Goal: Register for event/course

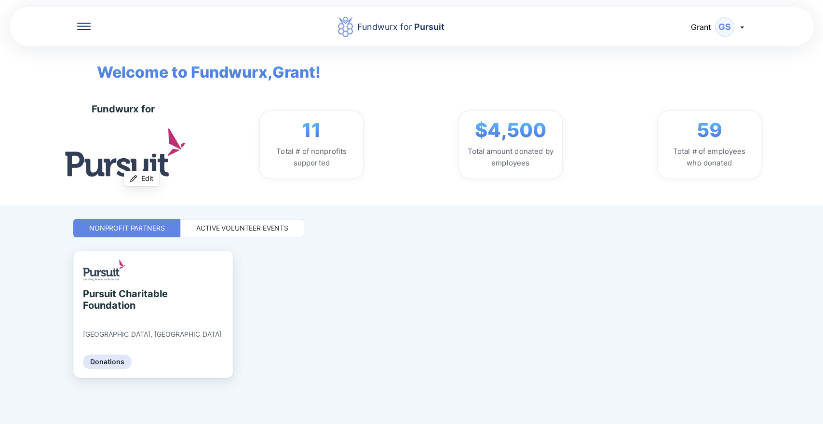
click at [254, 230] on div "Active Volunteer Events" at bounding box center [242, 228] width 92 height 10
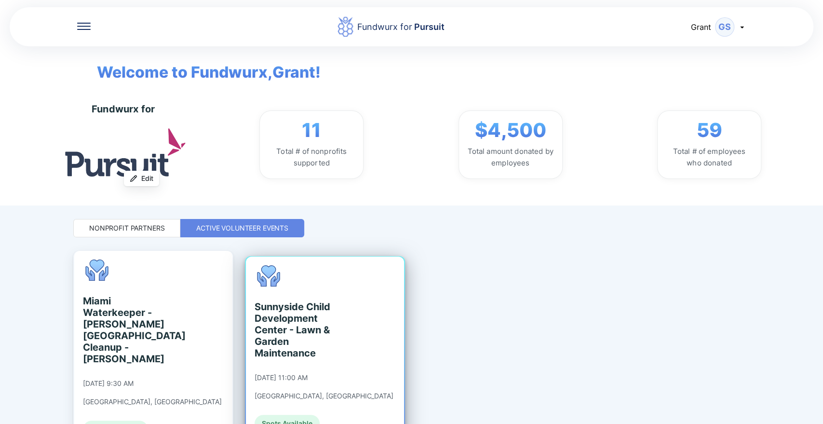
click at [309, 301] on div "Sunnyside Child Development Center - Lawn & Garden Maintenance" at bounding box center [299, 330] width 88 height 58
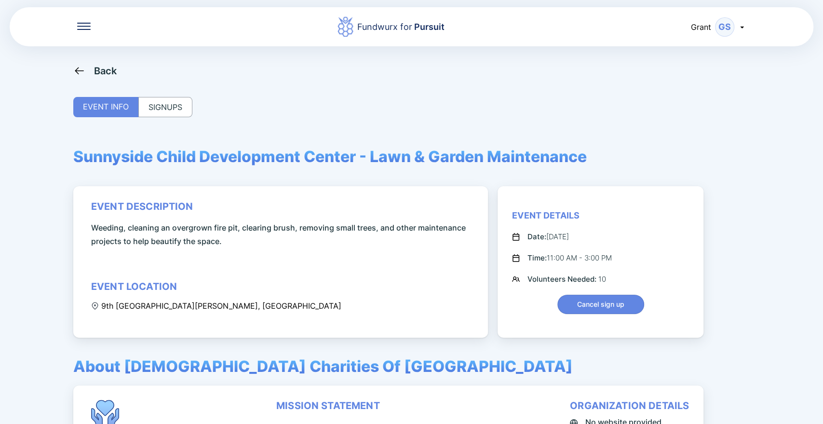
click at [151, 107] on div "SIGNUPS" at bounding box center [165, 107] width 54 height 20
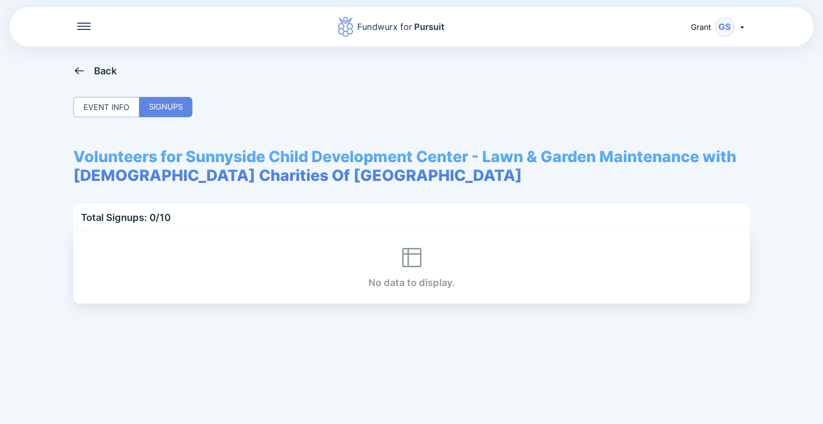
click at [106, 78] on div "Back EVENT INFO SIGNUPS Volunteers for Sunnyside Child Development Center - Law…" at bounding box center [411, 277] width 676 height 424
click at [99, 68] on div "Back" at bounding box center [105, 71] width 23 height 12
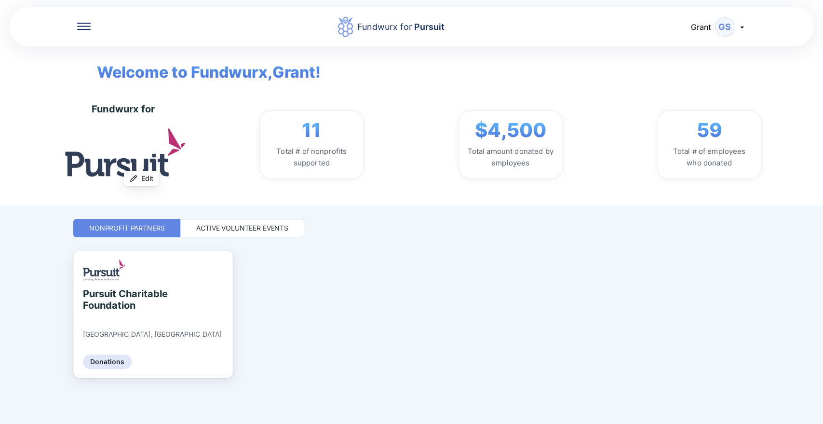
click at [255, 224] on div "Active Volunteer Events" at bounding box center [242, 228] width 92 height 10
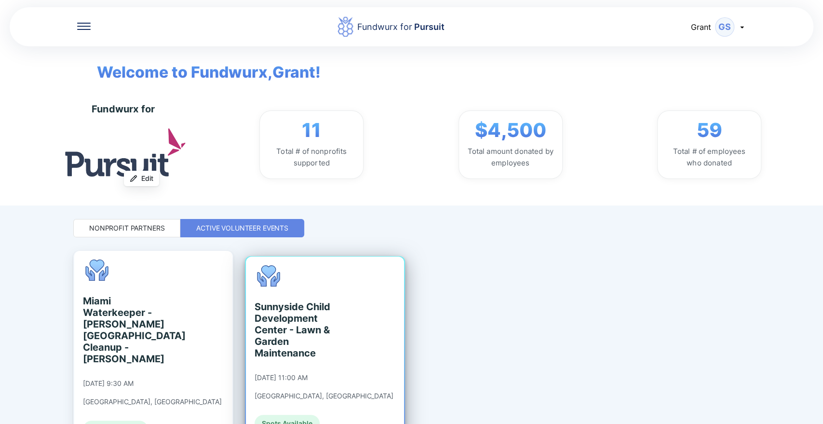
click at [305, 308] on div "Sunnyside Child Development Center - Lawn & Garden Maintenance" at bounding box center [299, 330] width 88 height 58
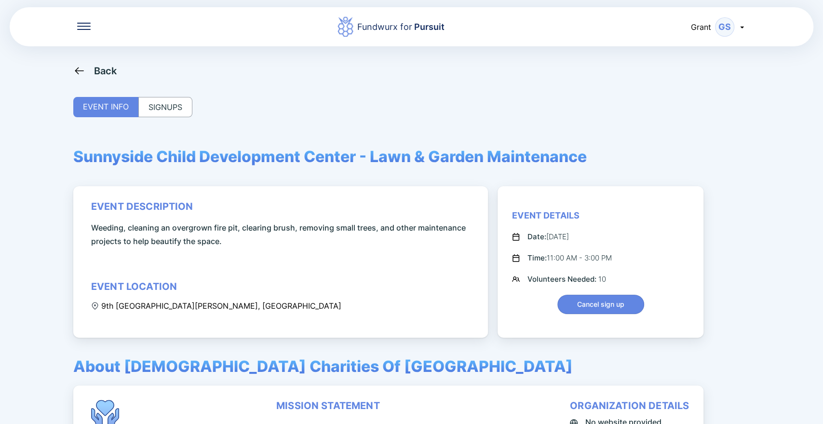
click at [165, 115] on div "SIGNUPS" at bounding box center [165, 107] width 54 height 20
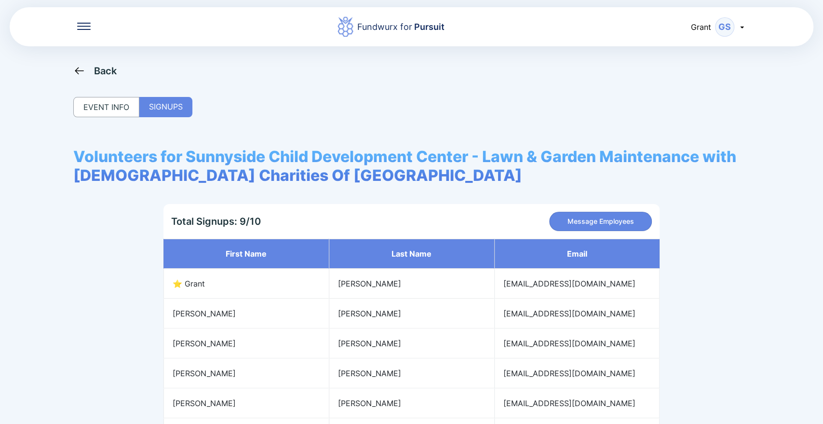
click at [115, 98] on div "EVENT INFO" at bounding box center [106, 107] width 66 height 20
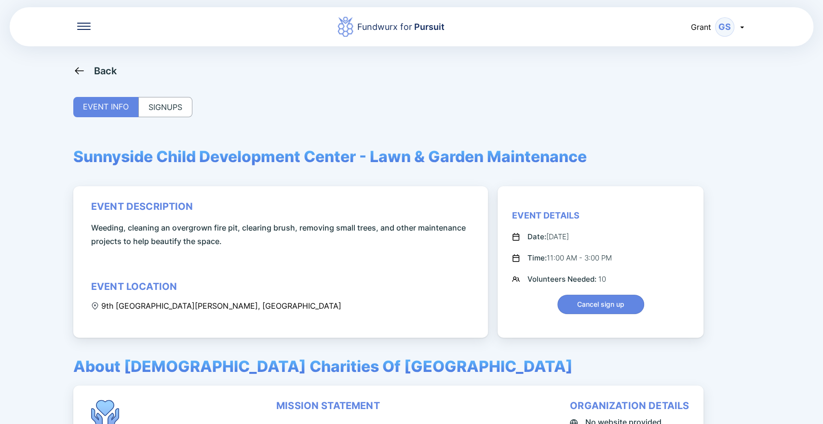
click at [85, 69] on icon at bounding box center [79, 71] width 12 height 12
